Goal: Task Accomplishment & Management: Use online tool/utility

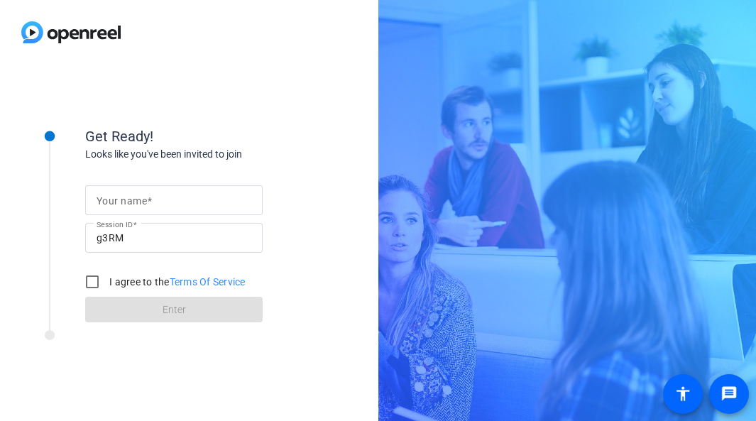
click at [163, 193] on input "Your name" at bounding box center [174, 200] width 155 height 17
type input "[PERSON_NAME]"
drag, startPoint x: 87, startPoint y: 280, endPoint x: 128, endPoint y: 330, distance: 64.6
click at [86, 280] on input "I agree to the Terms Of Service" at bounding box center [92, 282] width 28 height 28
checkbox input "true"
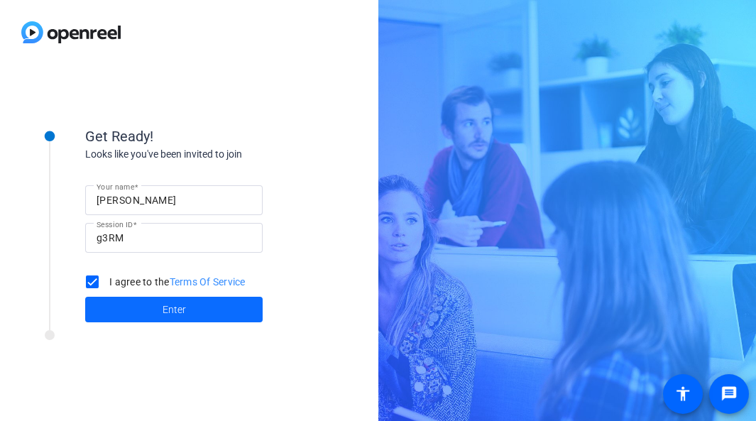
click at [141, 309] on span at bounding box center [174, 310] width 178 height 34
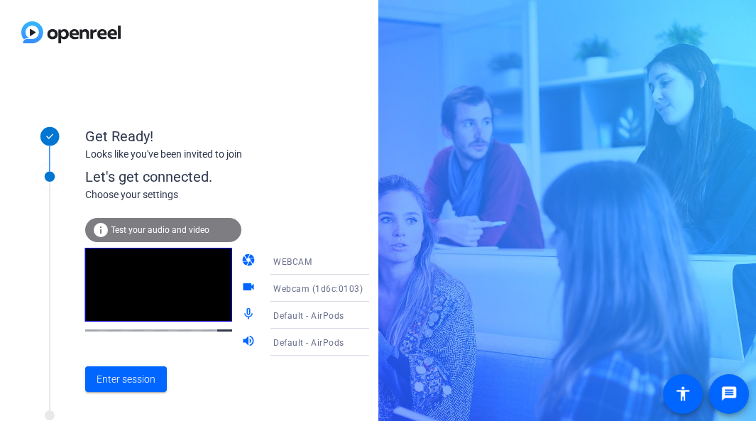
click at [375, 289] on icon at bounding box center [383, 288] width 17 height 17
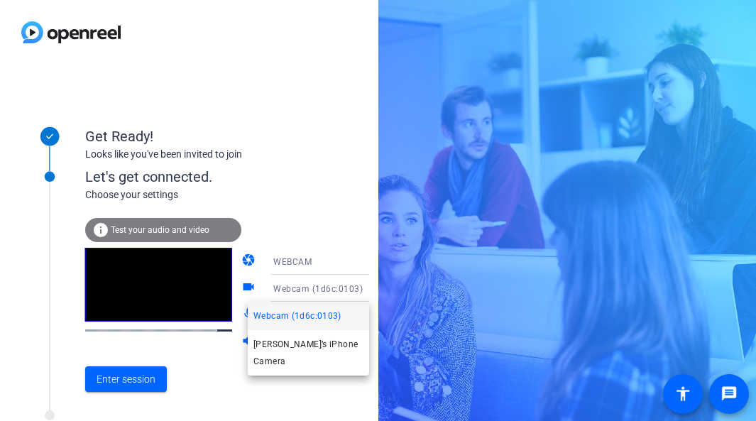
click at [308, 187] on div at bounding box center [378, 210] width 756 height 421
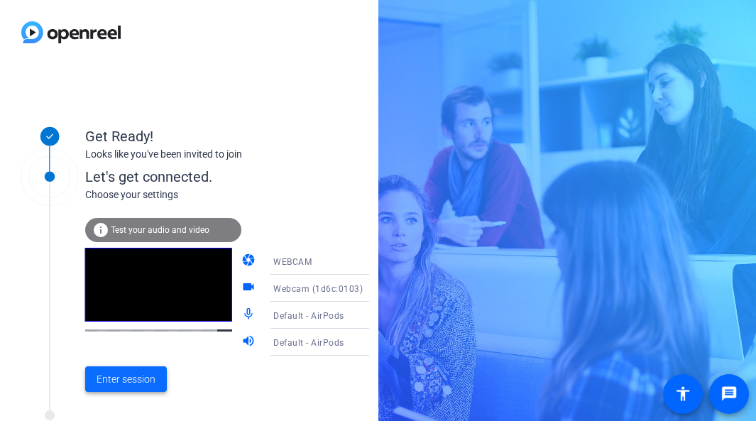
click at [119, 379] on span "Enter session" at bounding box center [126, 379] width 59 height 15
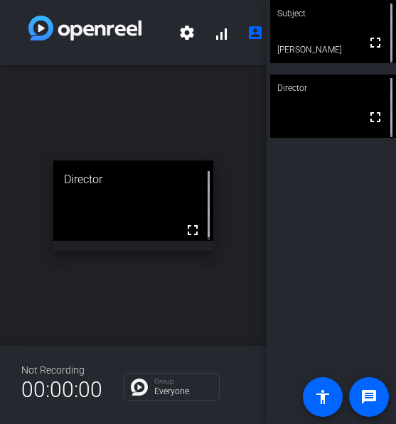
click at [330, 23] on div "Subject" at bounding box center [333, 13] width 126 height 27
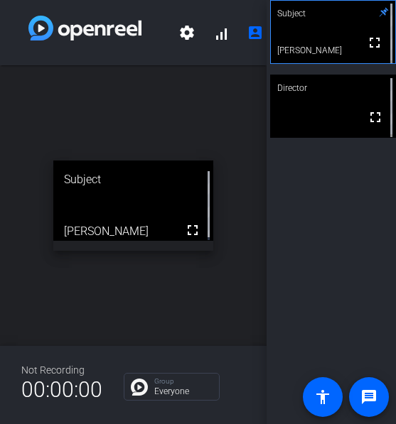
click at [320, 101] on div "Director" at bounding box center [333, 88] width 126 height 27
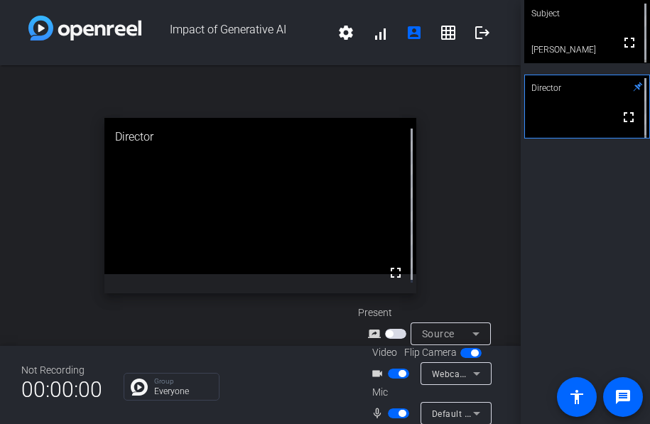
click at [586, 28] on video at bounding box center [587, 31] width 126 height 63
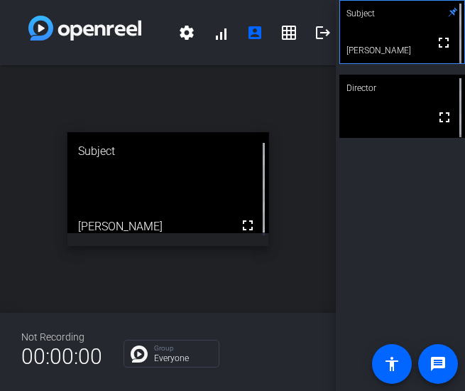
click at [379, 232] on div "Subject fullscreen [PERSON_NAME] Director fullscreen" at bounding box center [400, 195] width 129 height 391
click at [319, 35] on mat-icon "logout" at bounding box center [323, 32] width 17 height 17
